Goal: Information Seeking & Learning: Learn about a topic

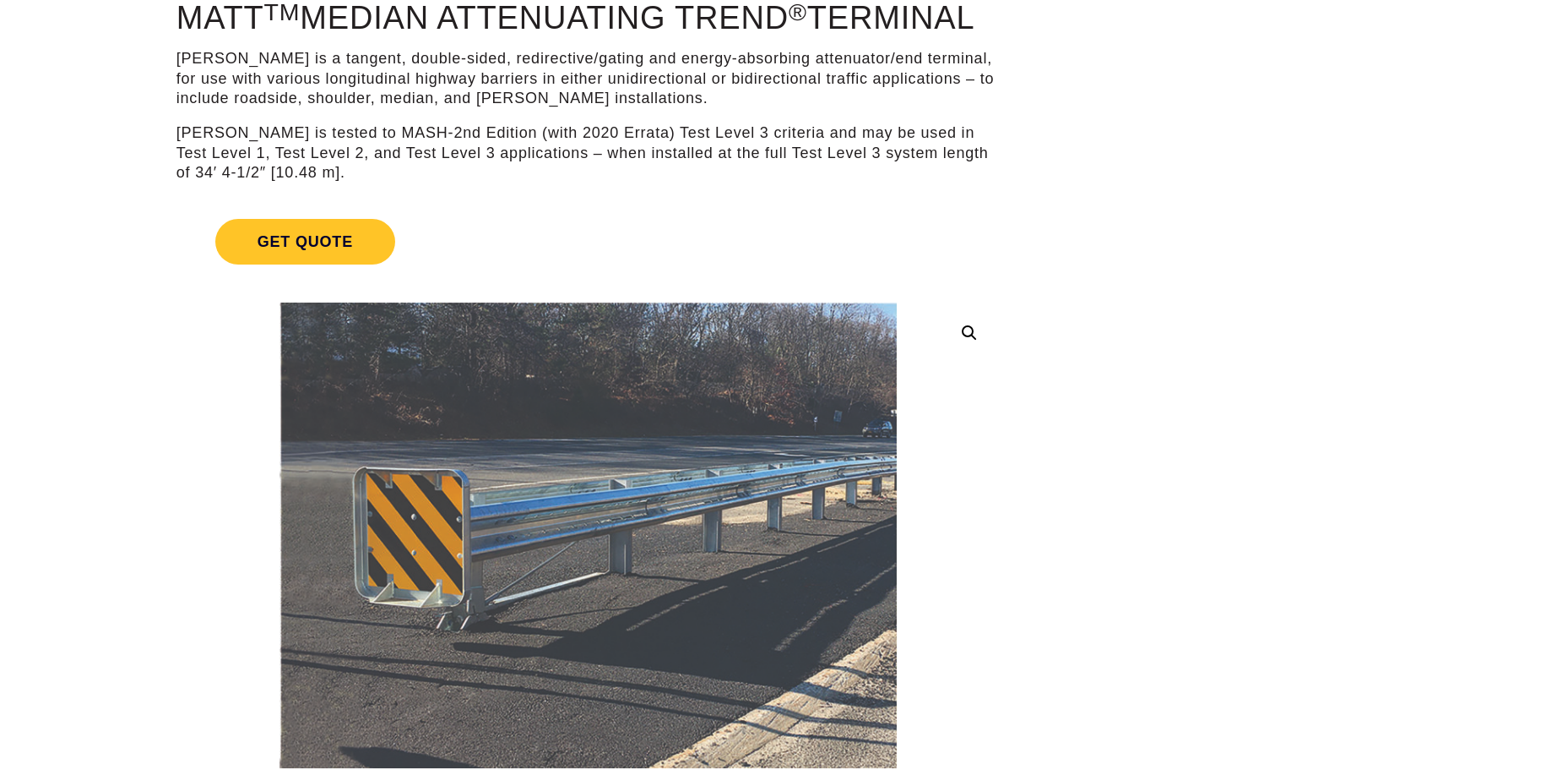
scroll to position [169, 0]
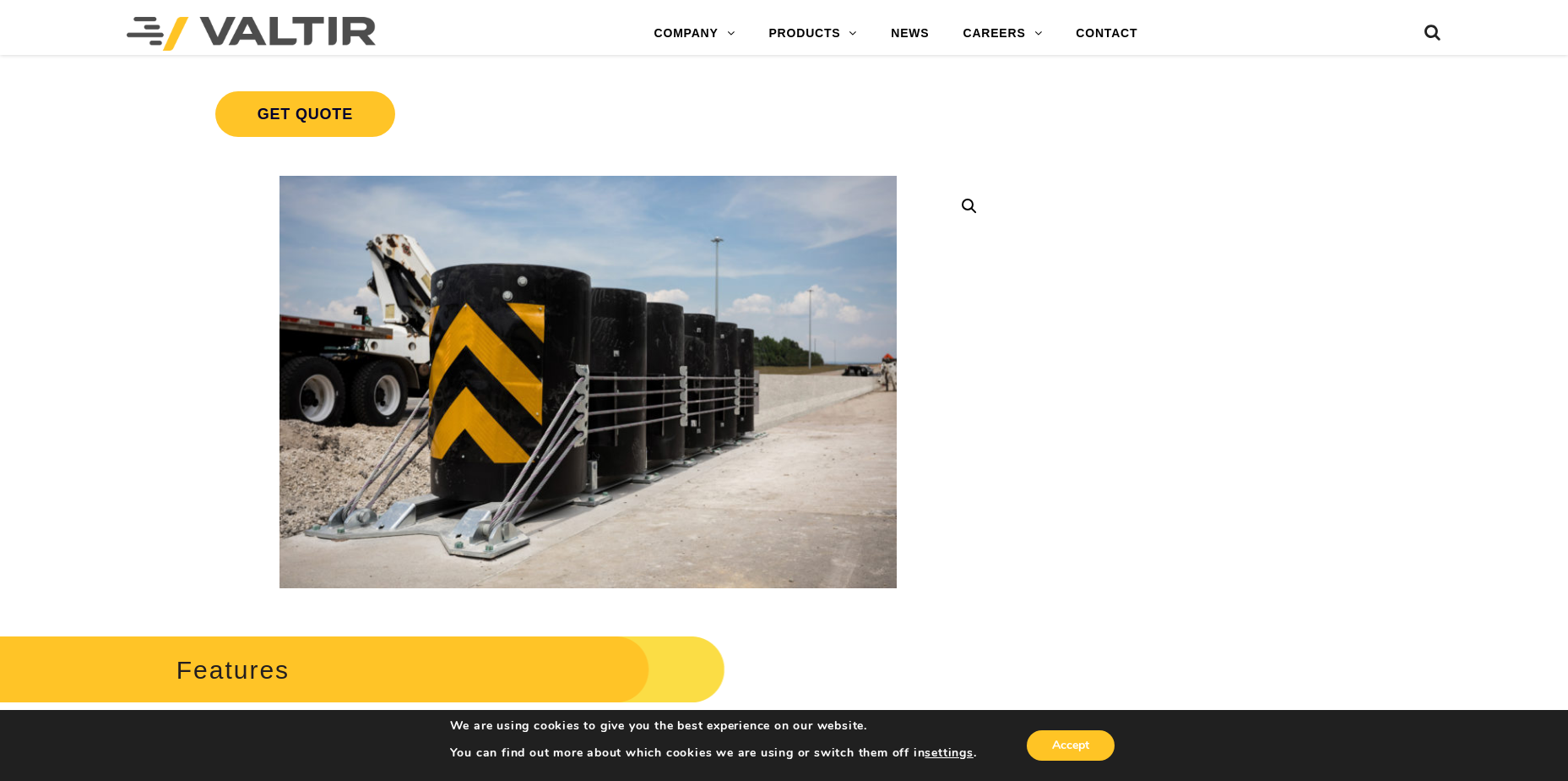
scroll to position [169, 0]
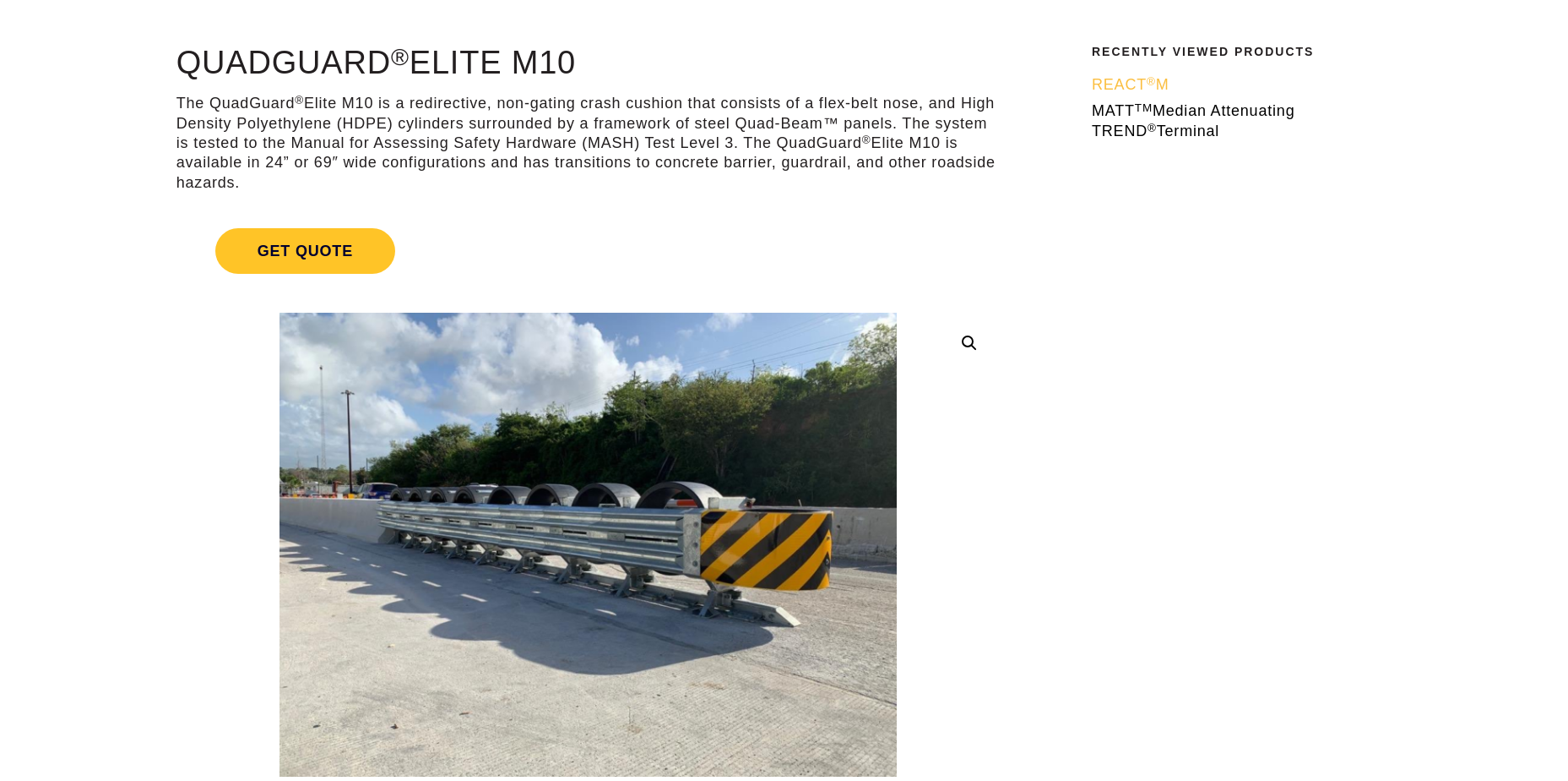
scroll to position [169, 0]
